Goal: Task Accomplishment & Management: Complete application form

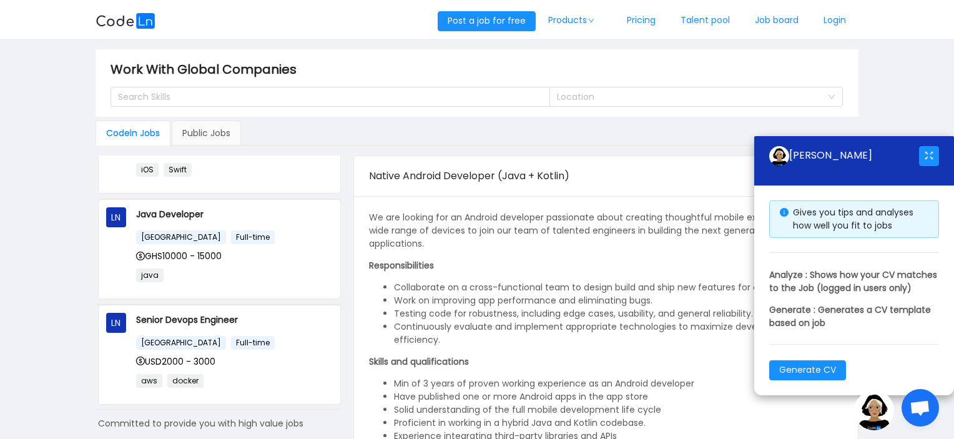
scroll to position [171, 0]
click at [838, 20] on link "Login" at bounding box center [834, 20] width 47 height 41
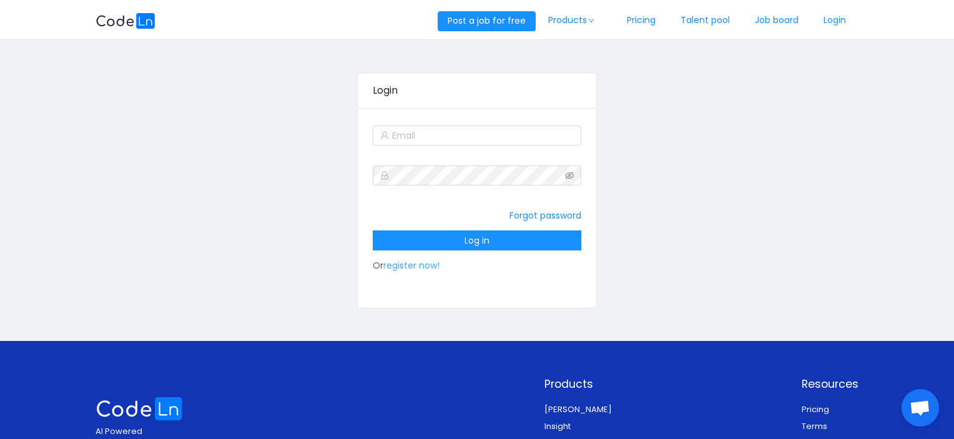
click at [422, 266] on link "register now!" at bounding box center [411, 265] width 56 height 12
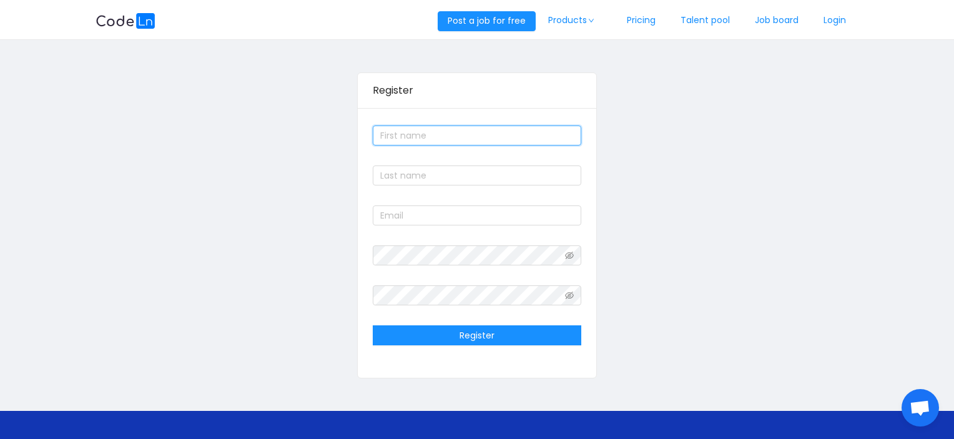
click at [431, 130] on input "text" at bounding box center [477, 135] width 208 height 20
type input "Foluke"
type input "[PERSON_NAME]"
type input "[EMAIL_ADDRESS][DOMAIN_NAME]"
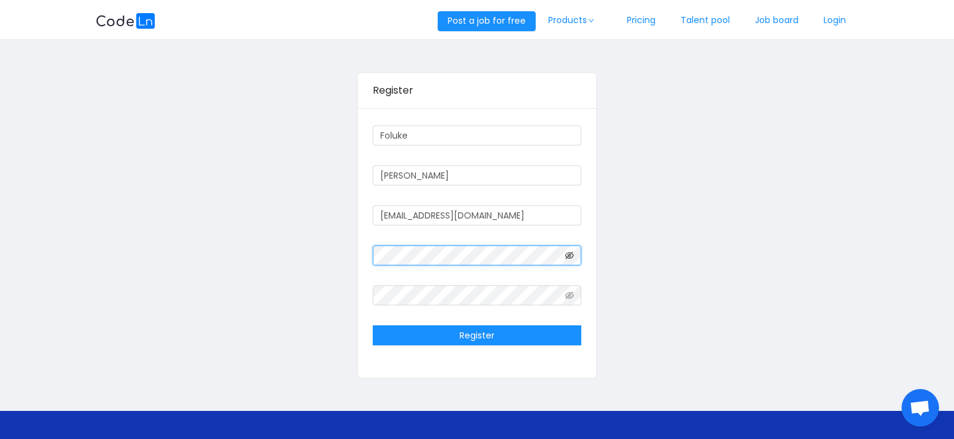
click at [569, 256] on icon "icon: eye-invisible" at bounding box center [569, 255] width 9 height 9
click at [569, 291] on icon "icon: eye-invisible" at bounding box center [569, 295] width 9 height 9
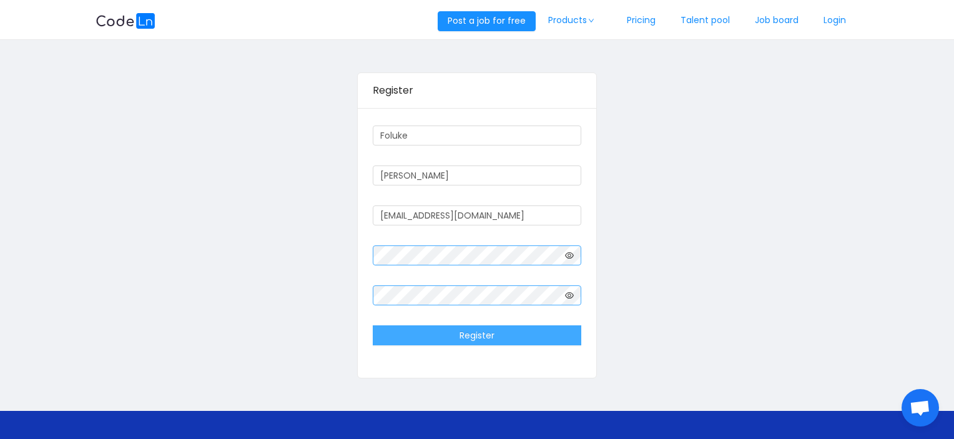
click at [531, 344] on button "Register" at bounding box center [477, 335] width 208 height 20
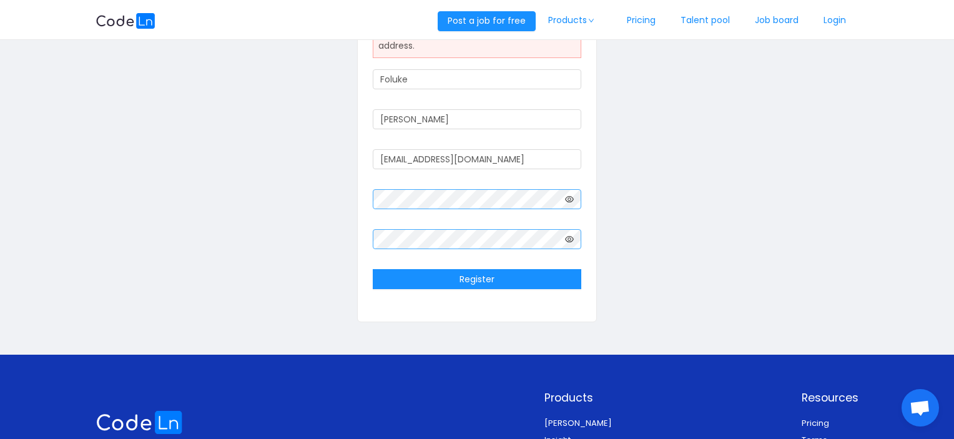
scroll to position [99, 0]
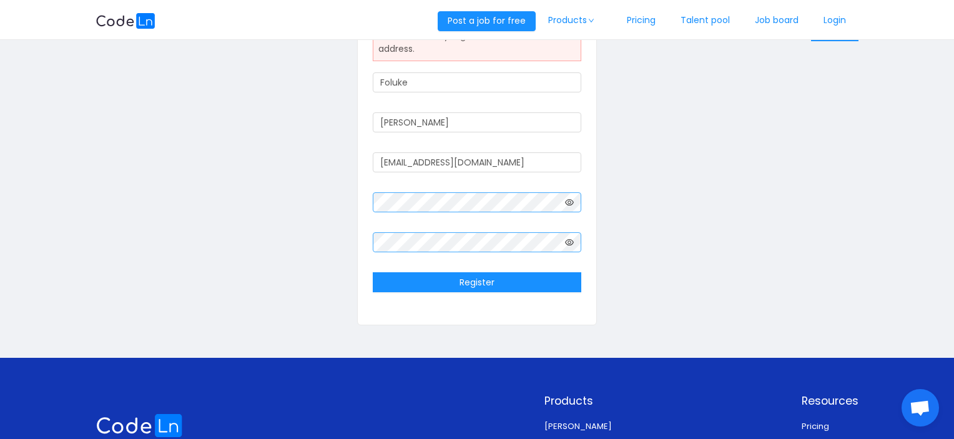
click at [829, 19] on link "Login" at bounding box center [834, 20] width 47 height 41
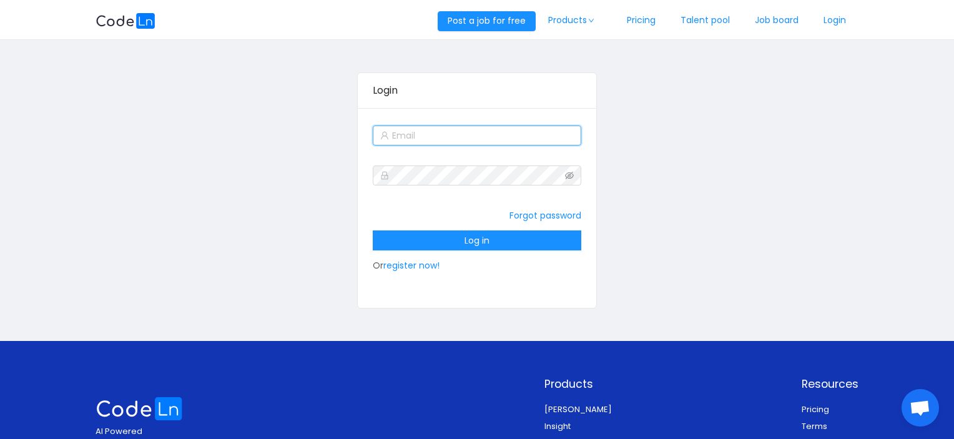
click at [514, 141] on input "text" at bounding box center [477, 135] width 208 height 20
type input "[EMAIL_ADDRESS][DOMAIN_NAME]"
click at [524, 212] on link "Forgot password" at bounding box center [545, 215] width 72 height 12
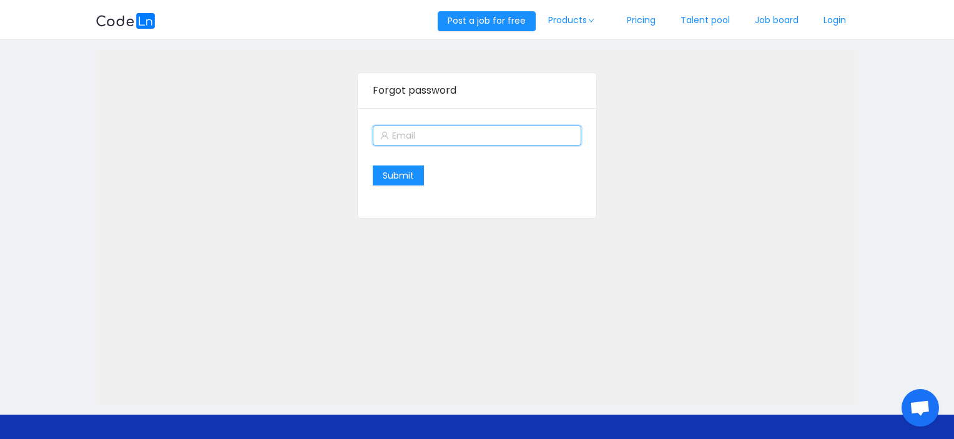
click at [452, 139] on input "text" at bounding box center [477, 135] width 208 height 20
type input "[EMAIL_ADDRESS][DOMAIN_NAME]"
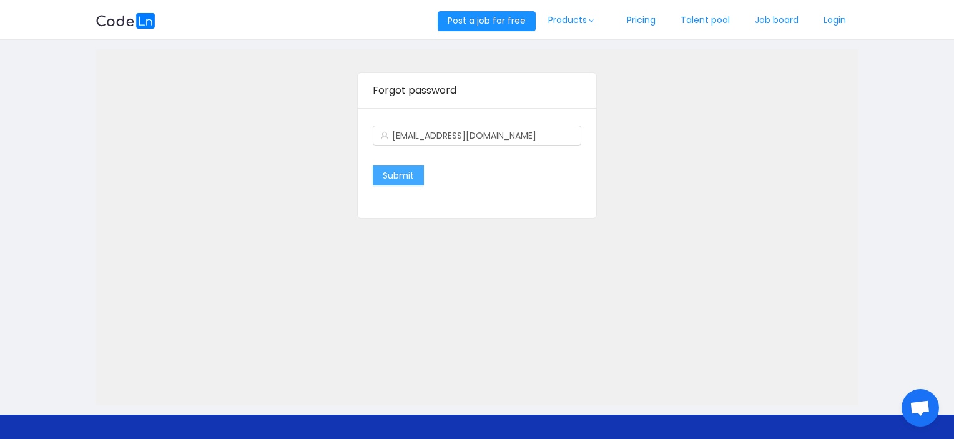
click at [403, 182] on button "Submit" at bounding box center [398, 175] width 51 height 20
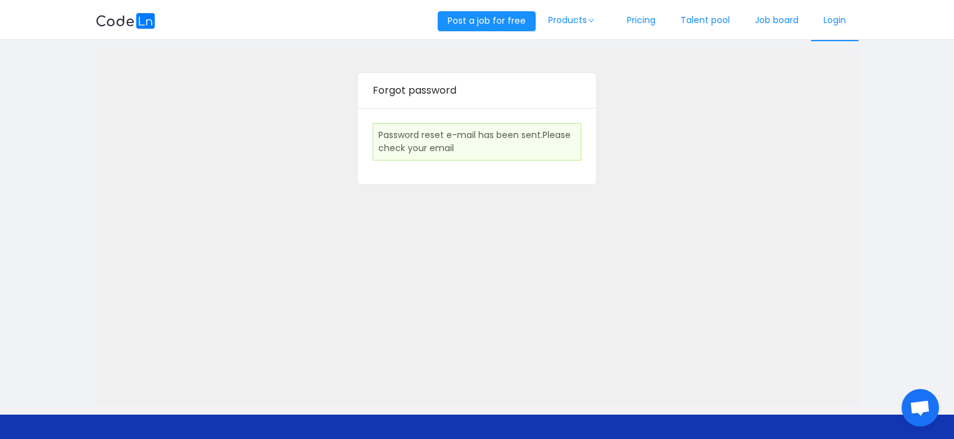
click at [830, 22] on link "Login" at bounding box center [834, 20] width 47 height 41
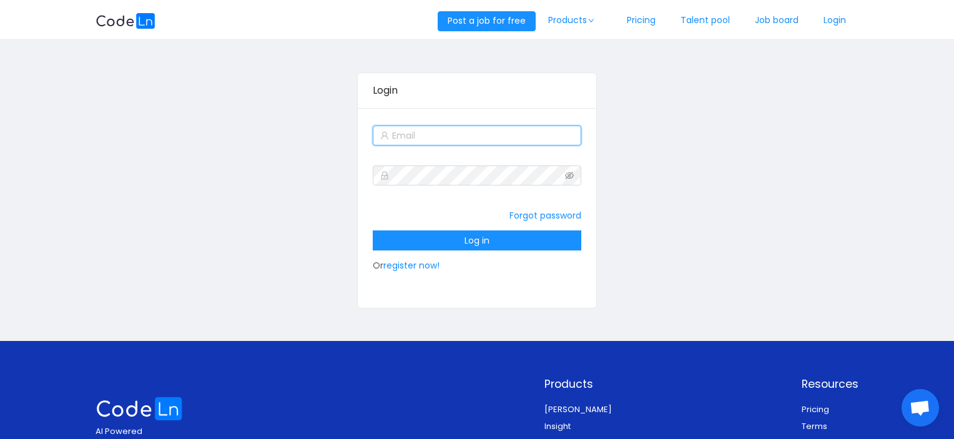
click at [515, 129] on input "text" at bounding box center [477, 135] width 208 height 20
type input "[EMAIL_ADDRESS][DOMAIN_NAME]"
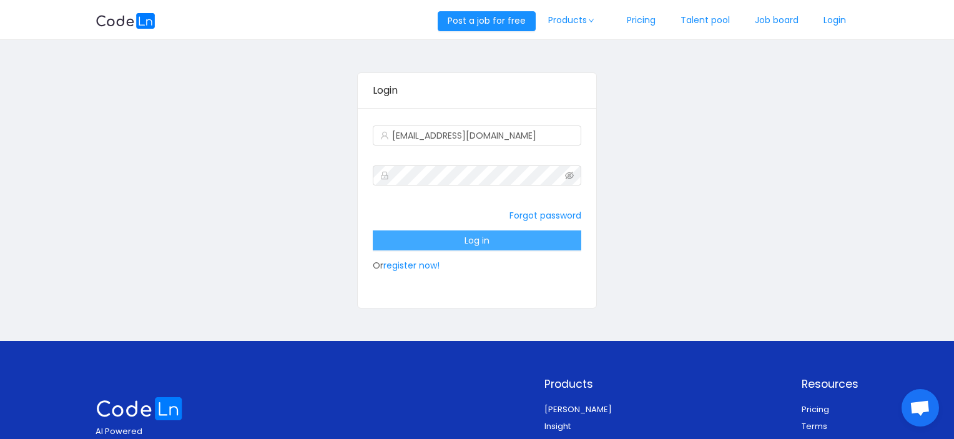
click at [514, 247] on button "Log in" at bounding box center [477, 240] width 208 height 20
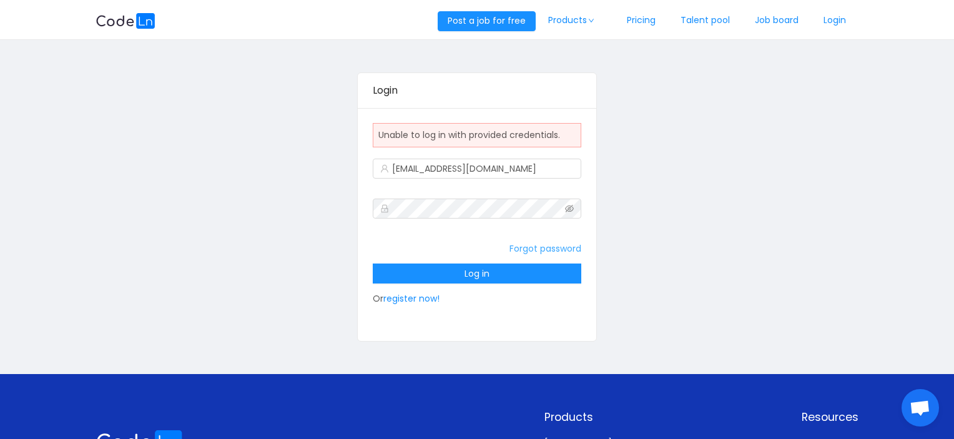
click at [528, 247] on link "Forgot password" at bounding box center [545, 248] width 72 height 12
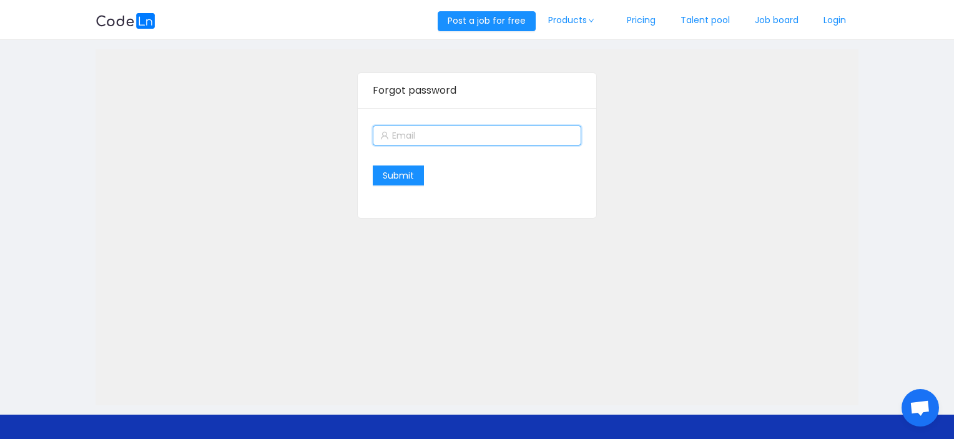
click at [451, 139] on input "text" at bounding box center [477, 135] width 208 height 20
type input "[EMAIL_ADDRESS][DOMAIN_NAME]"
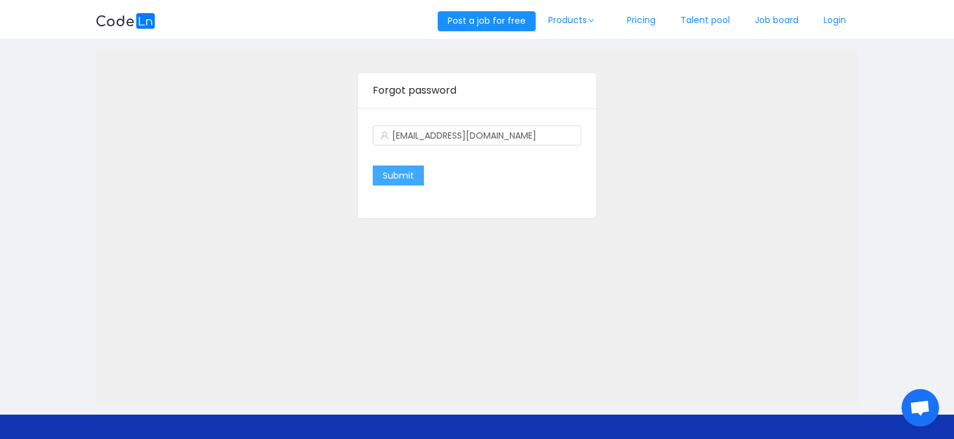
click at [403, 171] on button "Submit" at bounding box center [398, 175] width 51 height 20
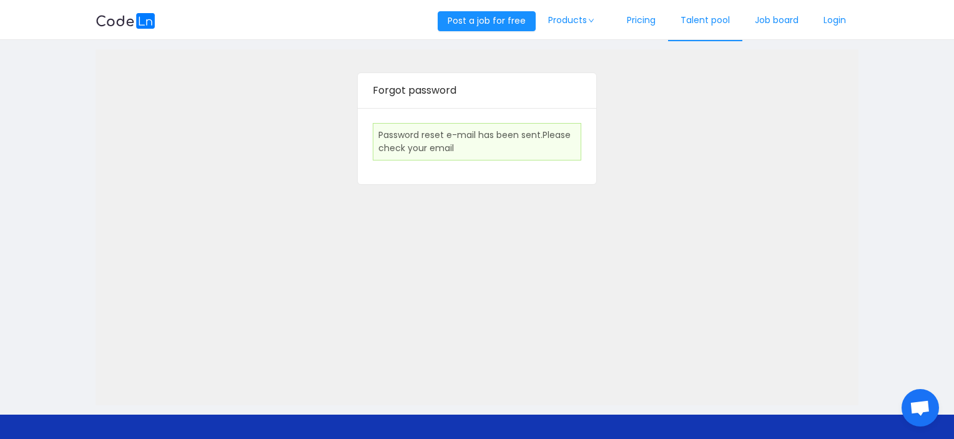
click at [703, 22] on link "Talent pool" at bounding box center [705, 20] width 74 height 41
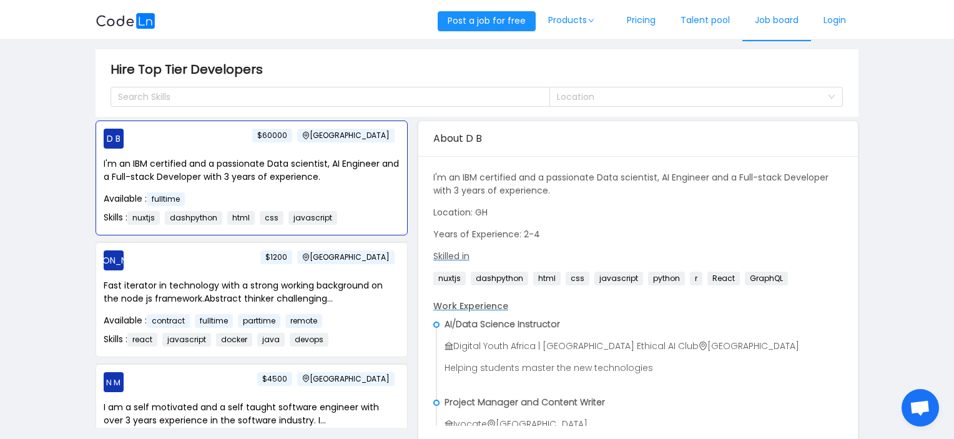
click at [773, 26] on link "Job board" at bounding box center [776, 20] width 69 height 41
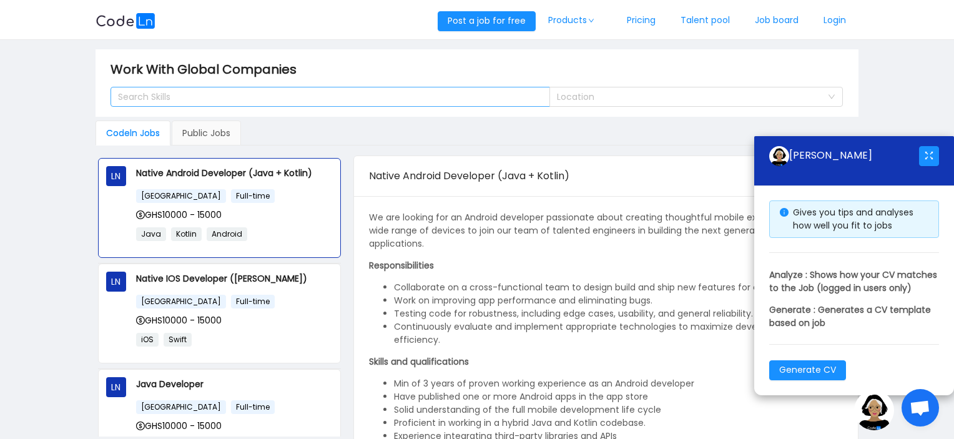
click at [383, 97] on div "Search Skills" at bounding box center [325, 96] width 414 height 12
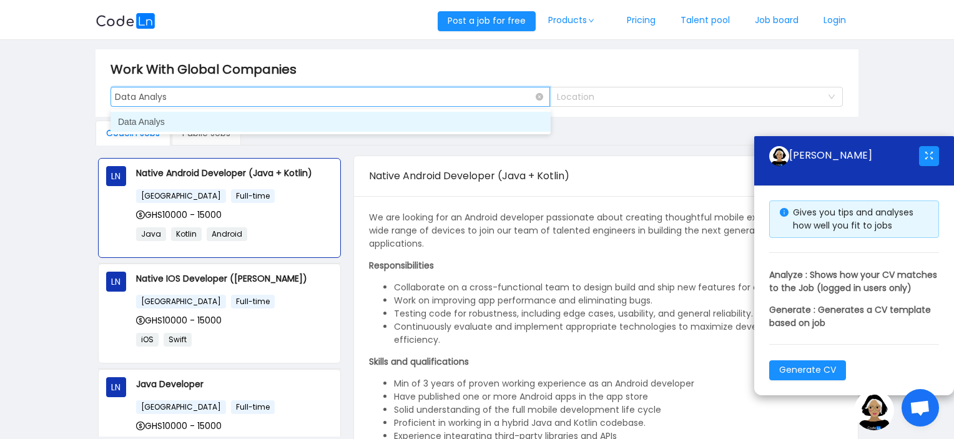
type input "Data Analyst"
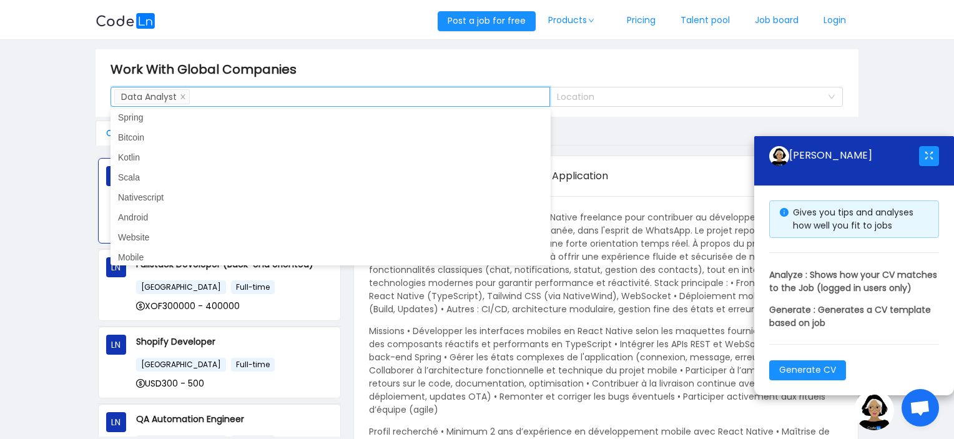
scroll to position [587, 0]
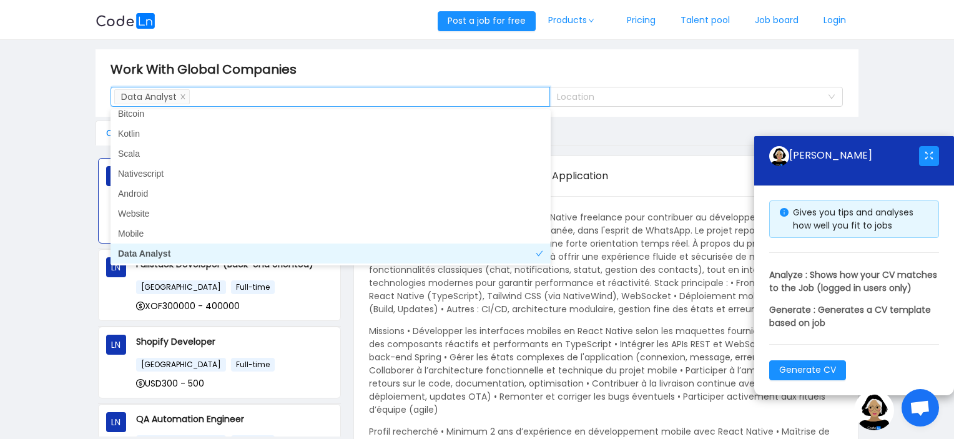
click at [354, 248] on li "Data Analyst" at bounding box center [330, 253] width 440 height 20
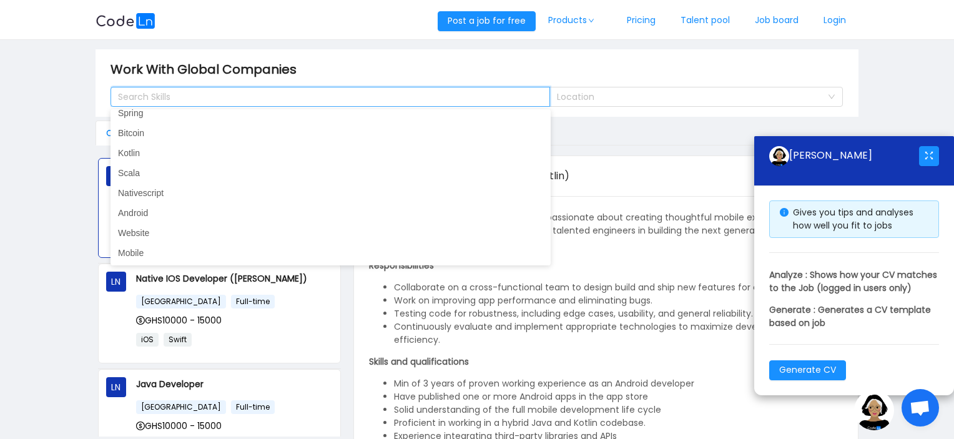
scroll to position [2, 0]
click at [658, 184] on div "Native Android Developer (Java + Kotlin)" at bounding box center [566, 176] width 394 height 35
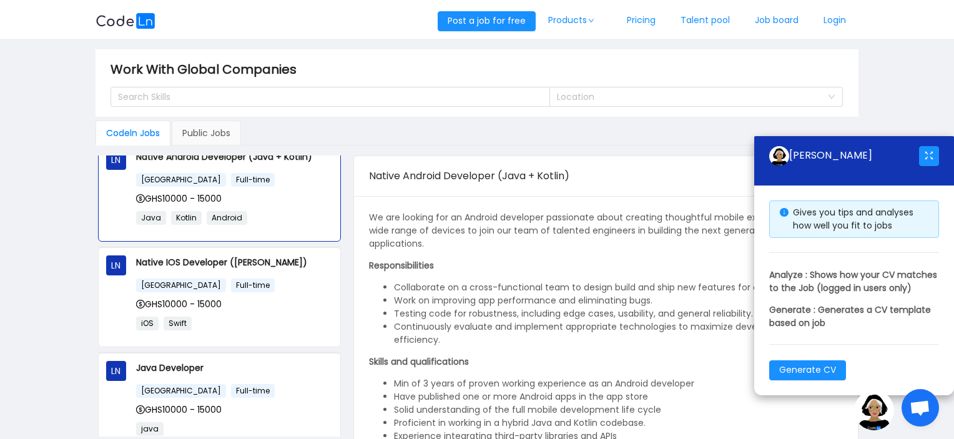
scroll to position [0, 0]
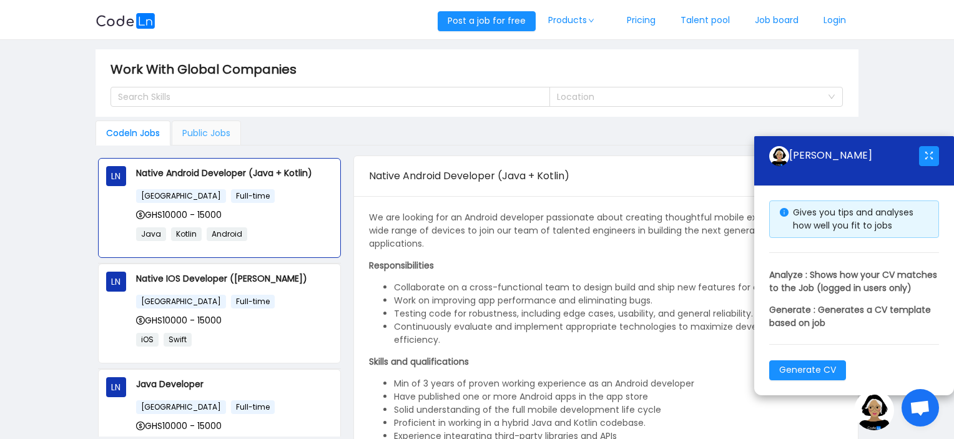
click at [205, 122] on div "Public Jobs" at bounding box center [206, 132] width 69 height 25
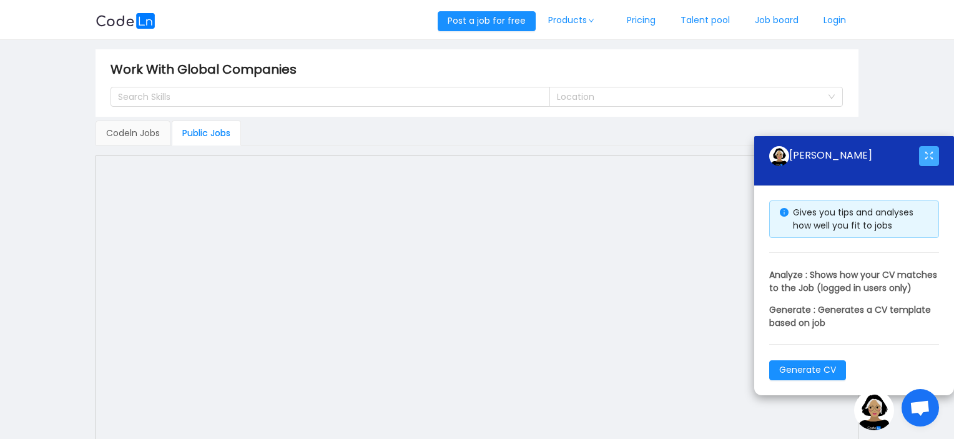
click at [921, 147] on button "button" at bounding box center [929, 156] width 20 height 20
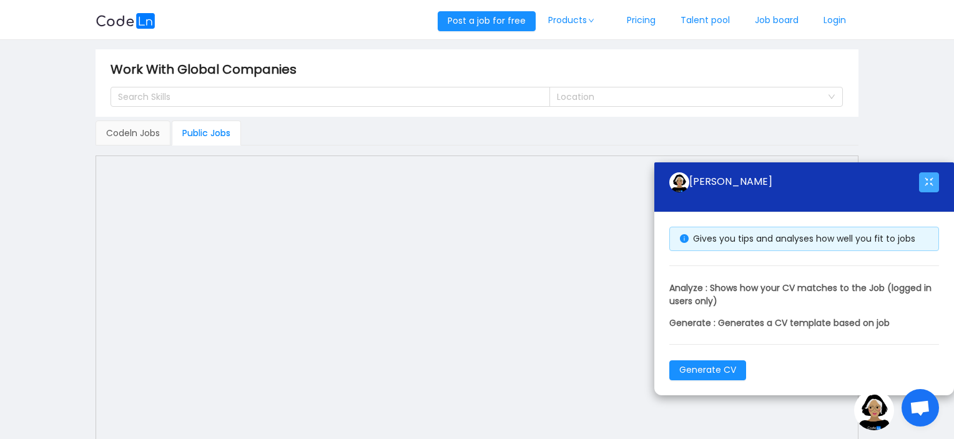
click at [926, 180] on button "button" at bounding box center [929, 182] width 20 height 20
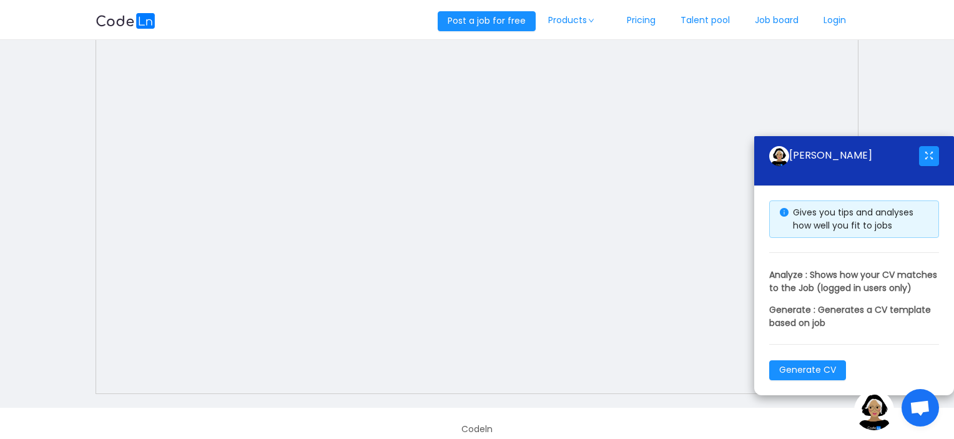
scroll to position [147, 0]
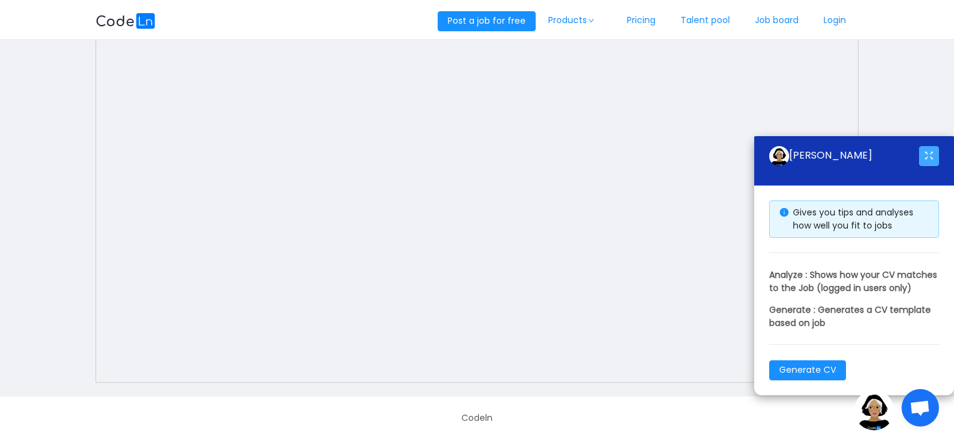
drag, startPoint x: 857, startPoint y: 144, endPoint x: 924, endPoint y: 145, distance: 66.8
click at [924, 145] on div "[PERSON_NAME]" at bounding box center [854, 156] width 170 height 40
click at [924, 146] on button "button" at bounding box center [929, 156] width 20 height 20
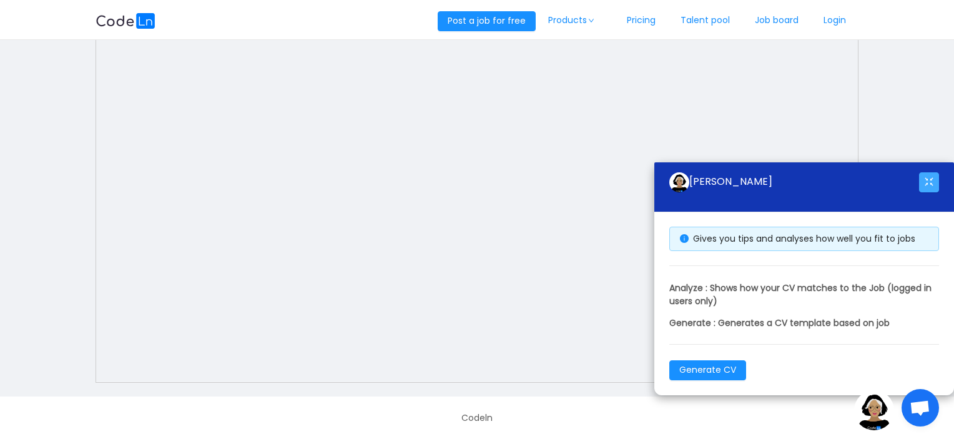
click at [922, 179] on button "button" at bounding box center [929, 182] width 20 height 20
